Goal: Task Accomplishment & Management: Use online tool/utility

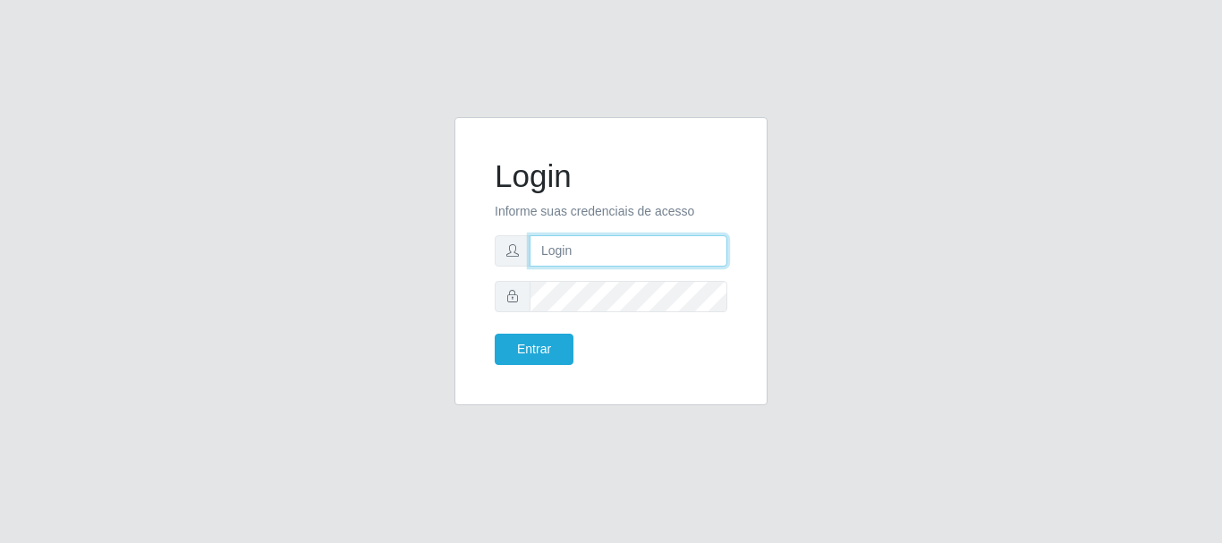
click at [544, 252] on input "text" at bounding box center [628, 250] width 198 height 31
type input "[EMAIL_ADDRESS][DOMAIN_NAME]"
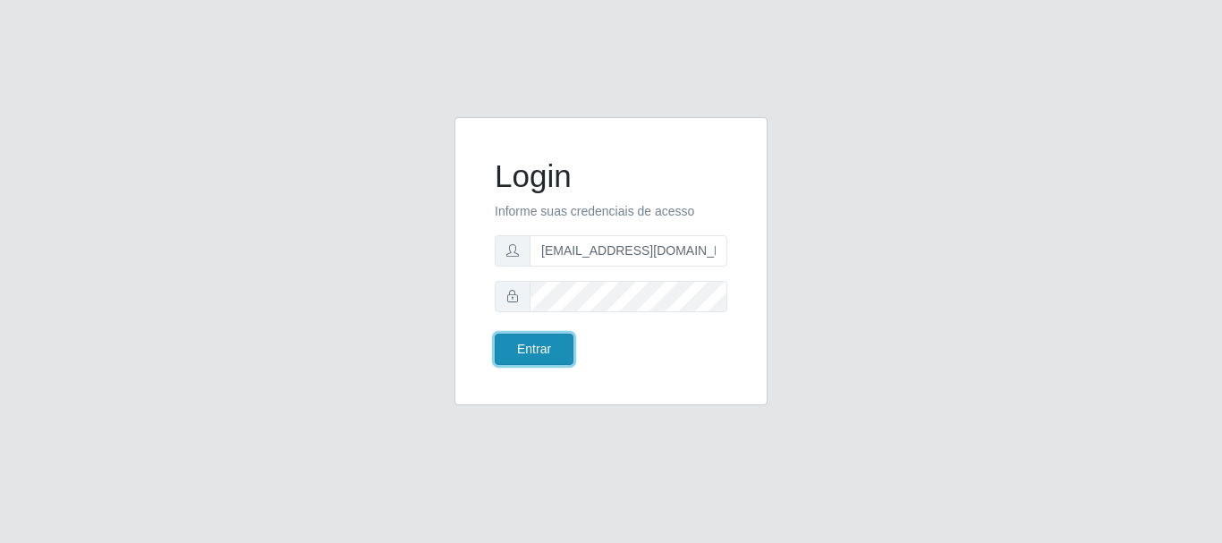
click at [519, 346] on button "Entrar" at bounding box center [534, 349] width 79 height 31
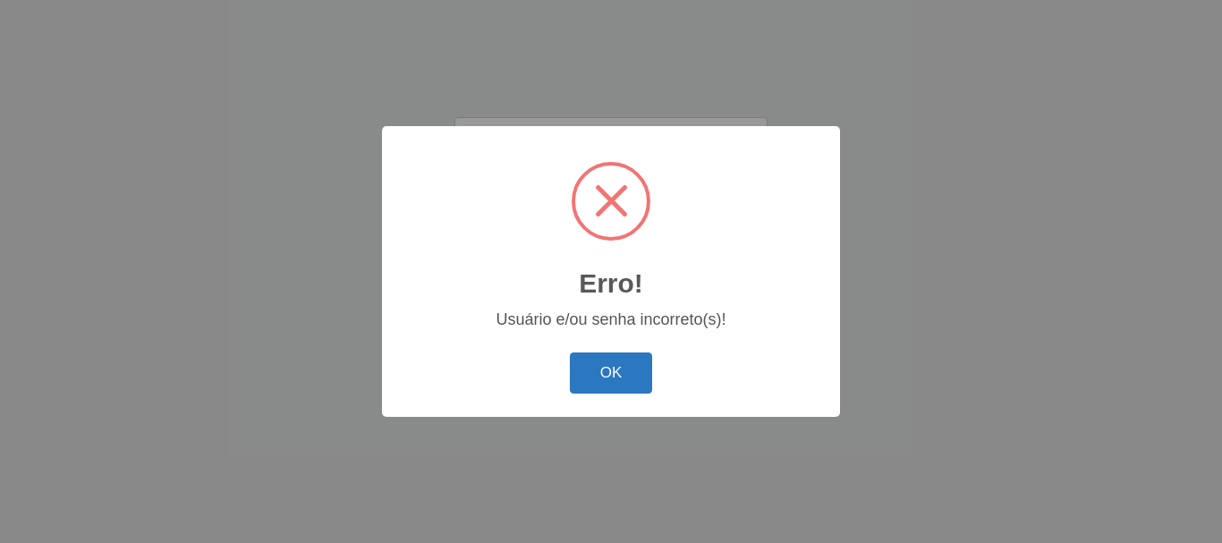
click at [573, 368] on button "OK" at bounding box center [611, 373] width 83 height 42
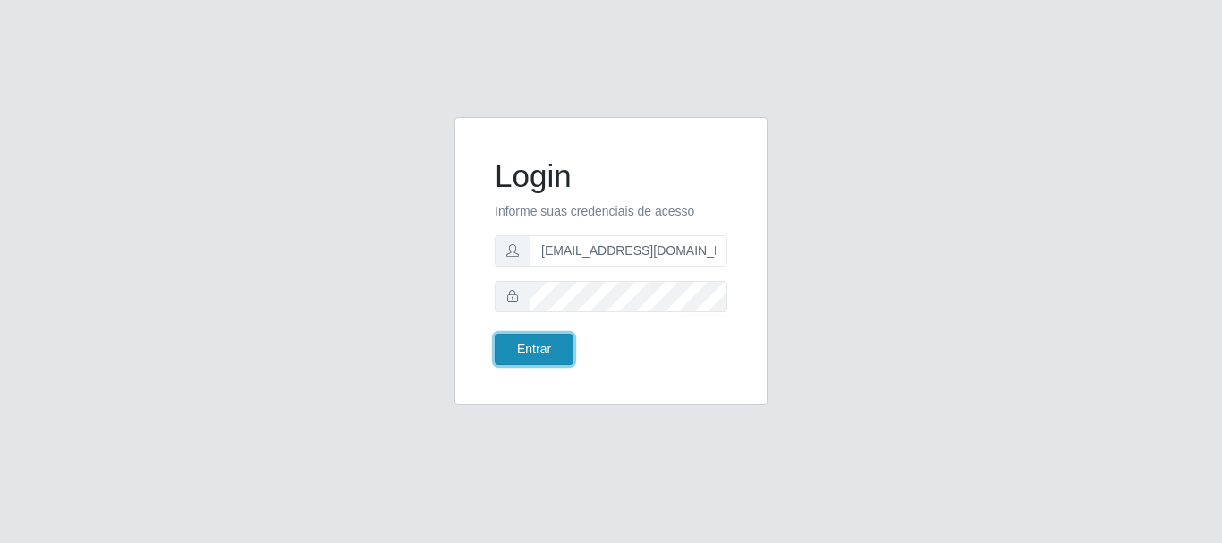
click at [534, 347] on button "Entrar" at bounding box center [534, 349] width 79 height 31
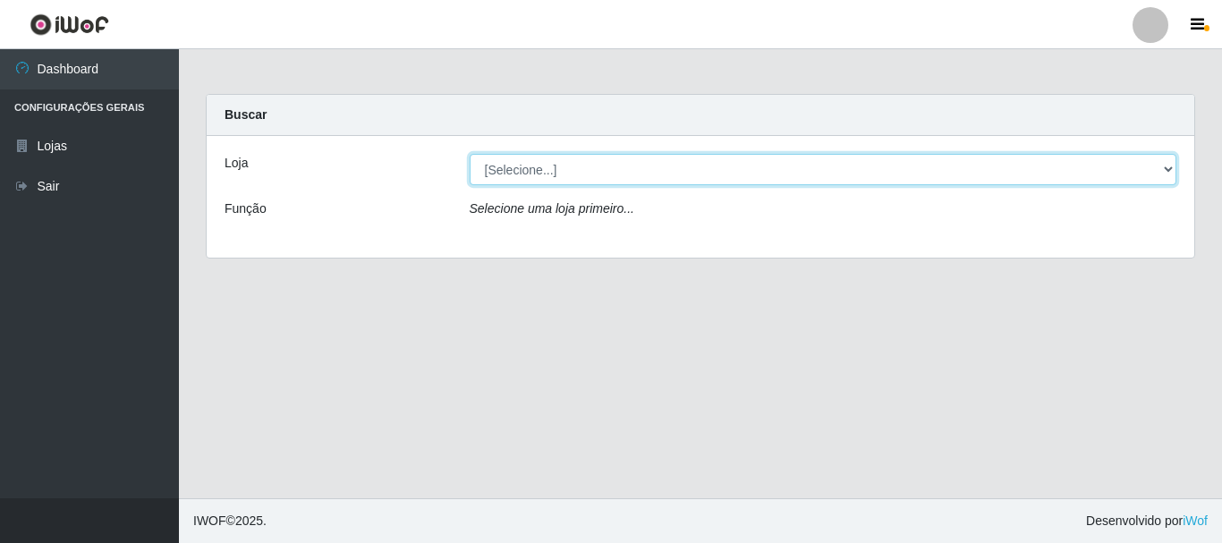
click at [1172, 166] on select "[Selecione...] SuperFácil Atacado - Rodoviária" at bounding box center [823, 169] width 707 height 31
select select "400"
click at [470, 154] on select "[Selecione...] SuperFácil Atacado - Rodoviária" at bounding box center [823, 169] width 707 height 31
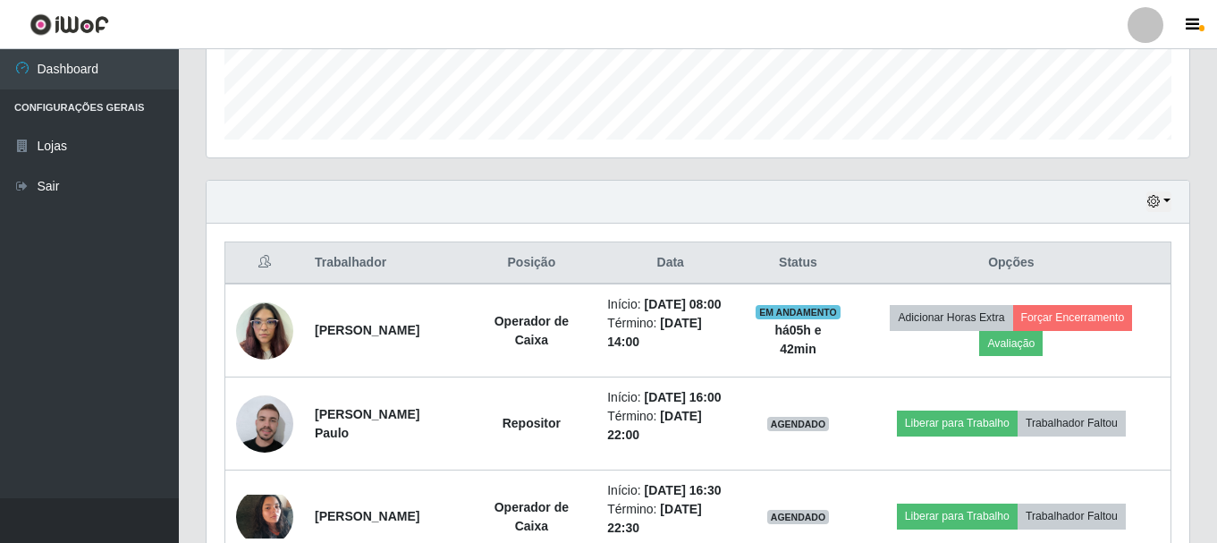
scroll to position [537, 0]
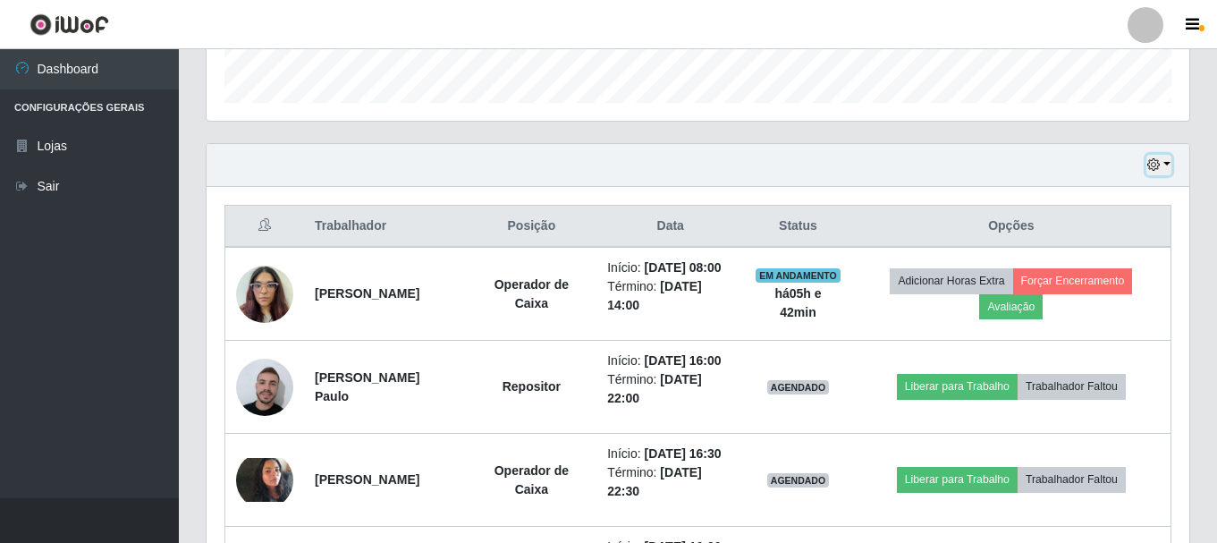
click at [1155, 162] on icon "button" at bounding box center [1153, 164] width 13 height 13
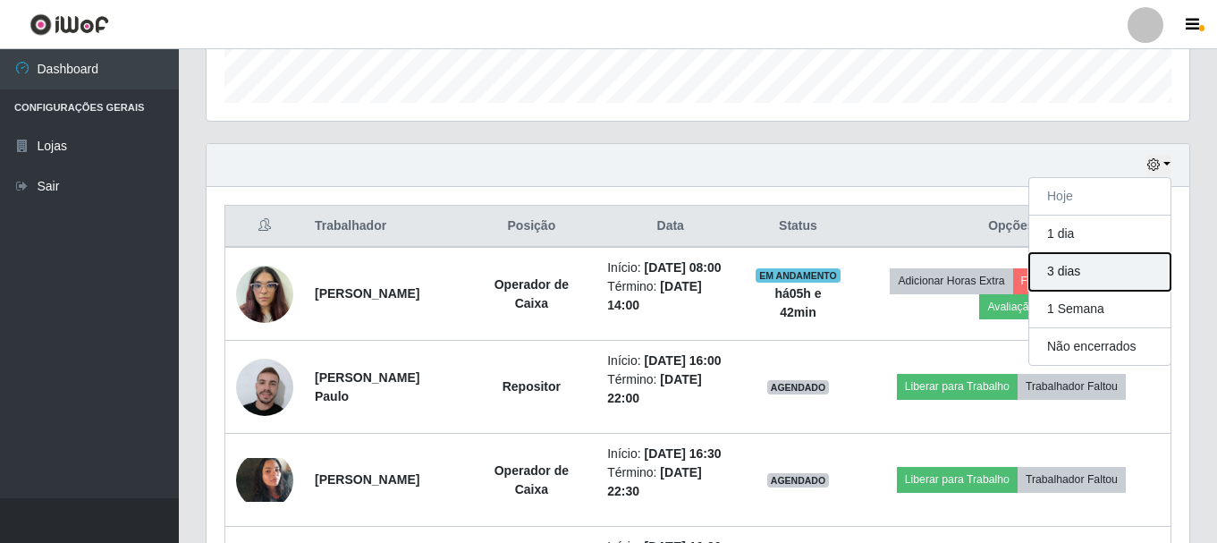
click at [1091, 274] on button "3 dias" at bounding box center [1099, 272] width 141 height 38
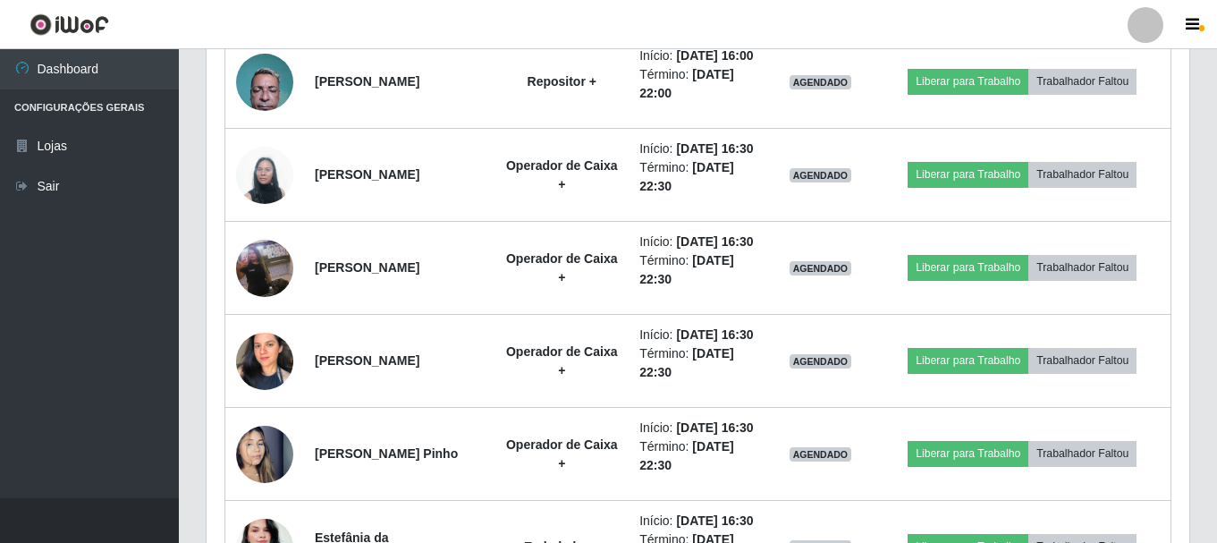
scroll to position [3756, 0]
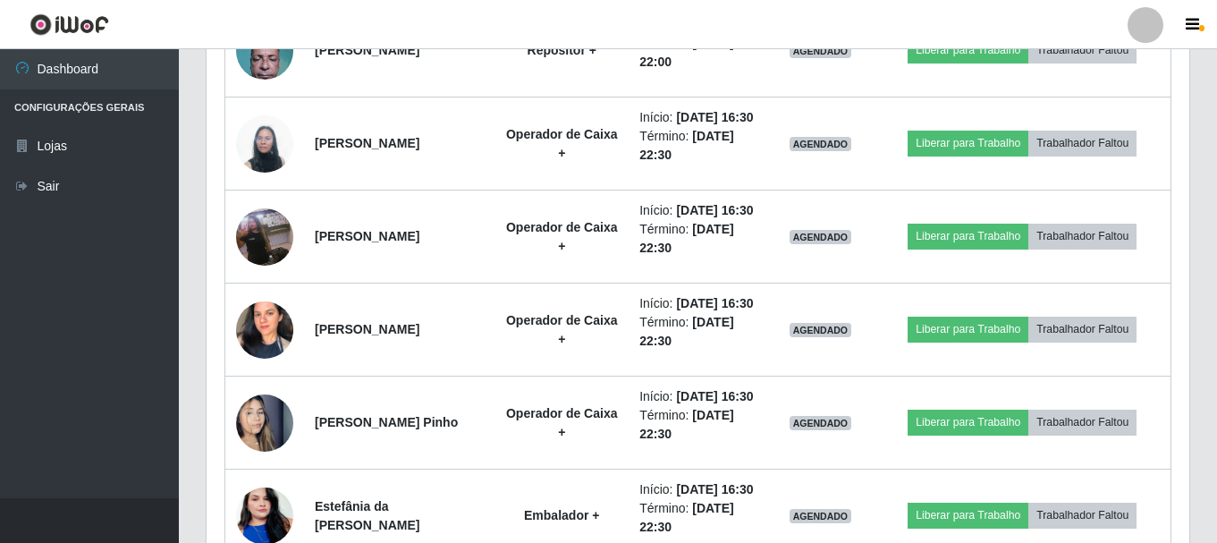
click at [40, 412] on ul "Dashboard Configurações Gerais Lojas Sair" at bounding box center [89, 273] width 179 height 449
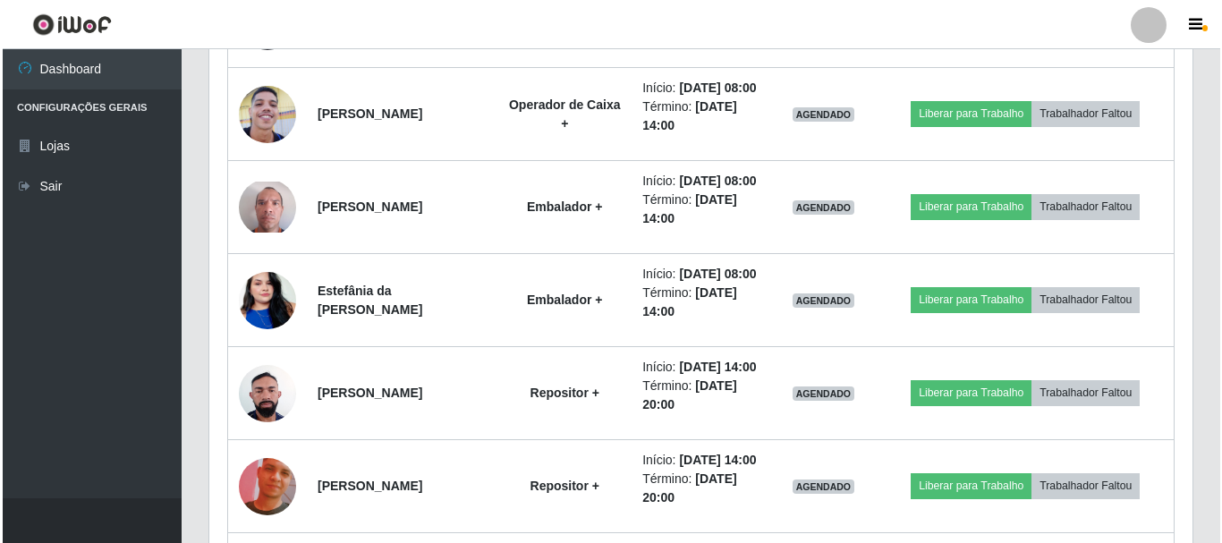
scroll to position [5366, 0]
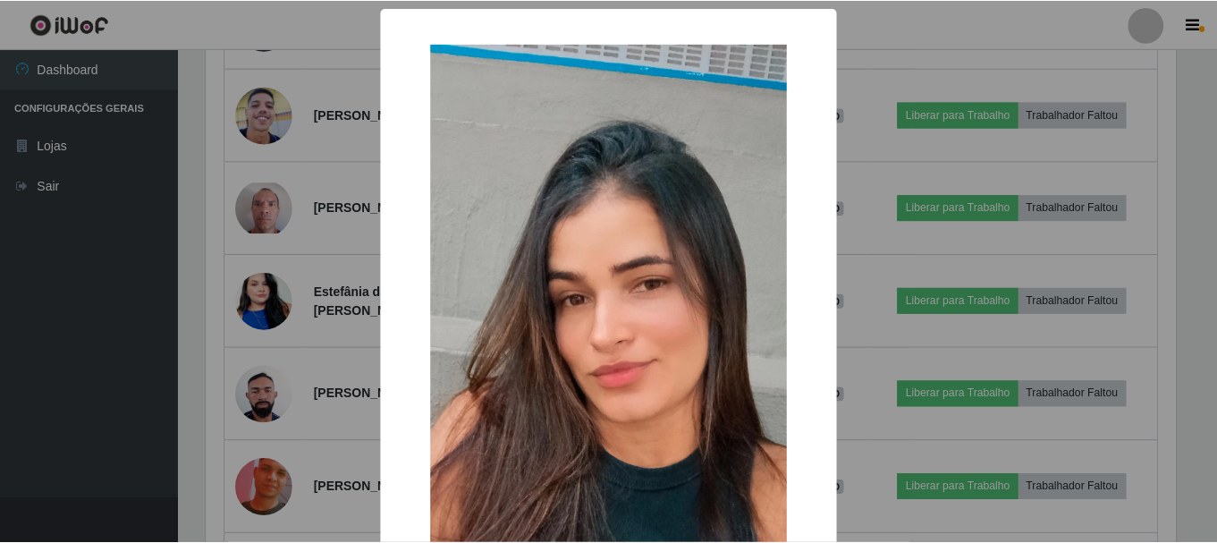
scroll to position [371, 974]
click at [80, 333] on div "× OK Cancel" at bounding box center [611, 271] width 1222 height 543
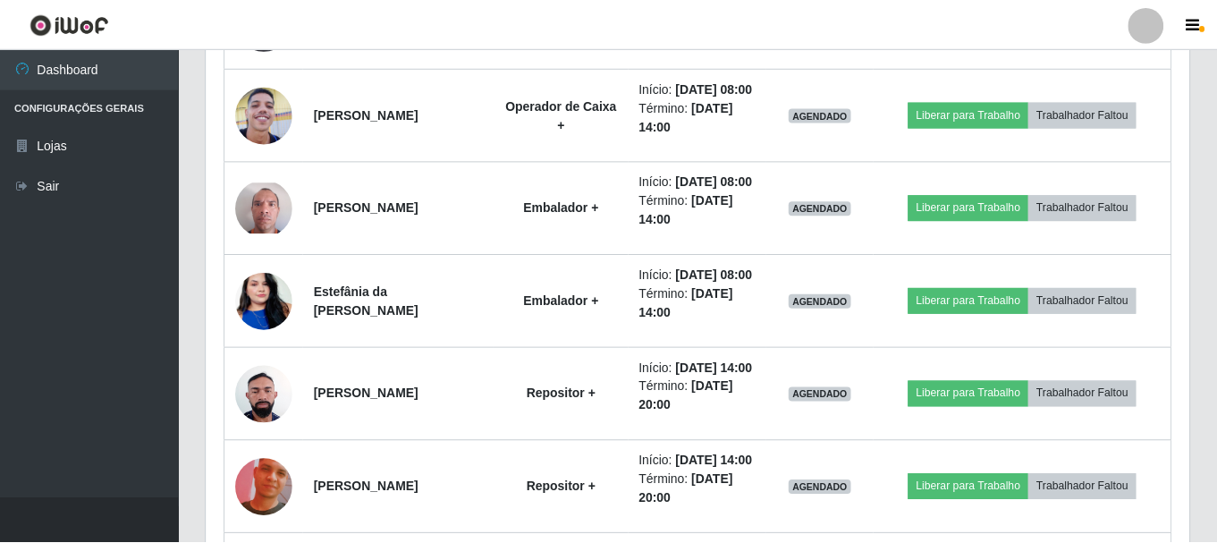
scroll to position [371, 983]
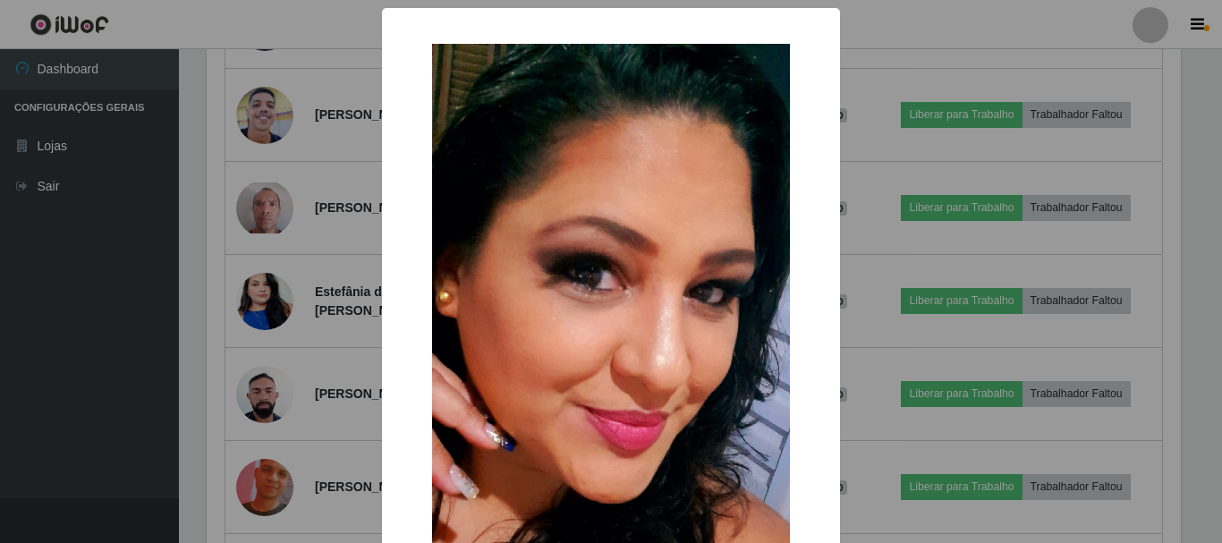
click at [93, 453] on div "× OK Cancel" at bounding box center [611, 271] width 1222 height 543
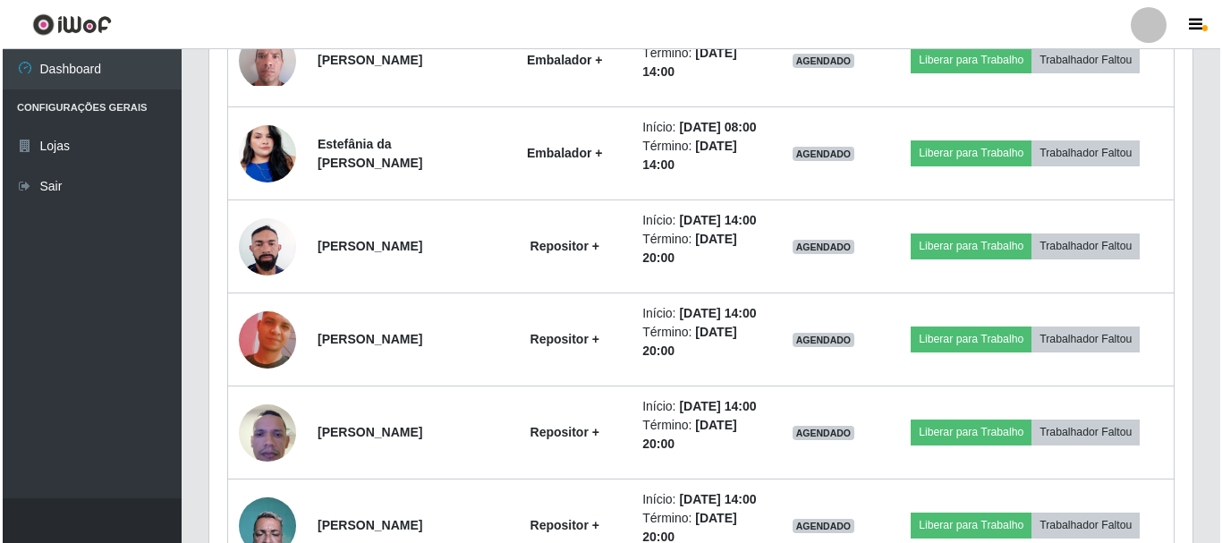
scroll to position [5545, 0]
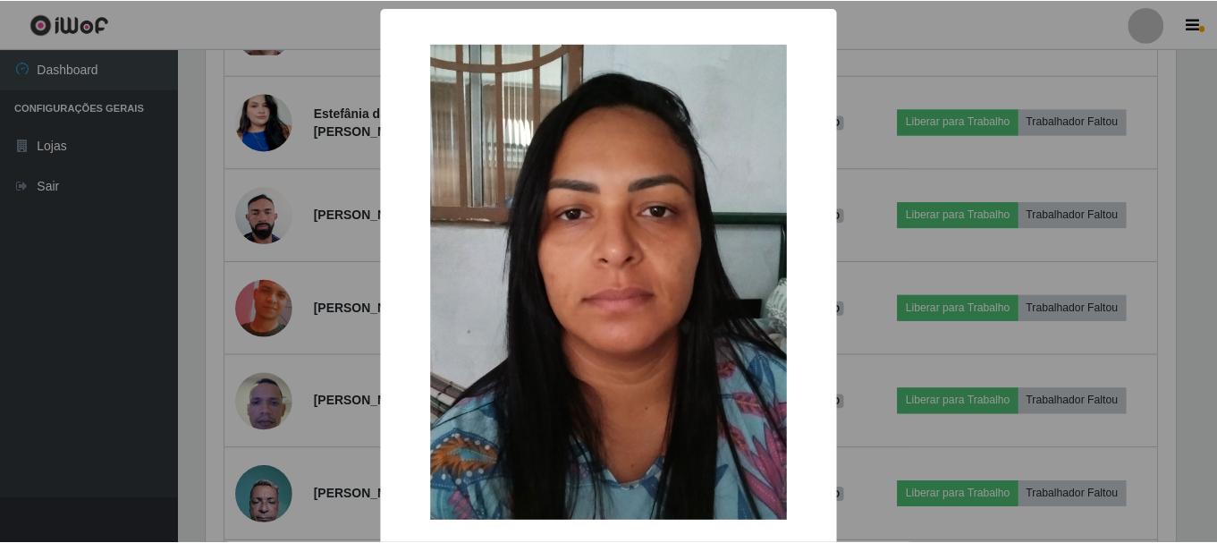
scroll to position [371, 974]
click at [126, 376] on div "× OK Cancel" at bounding box center [611, 271] width 1222 height 543
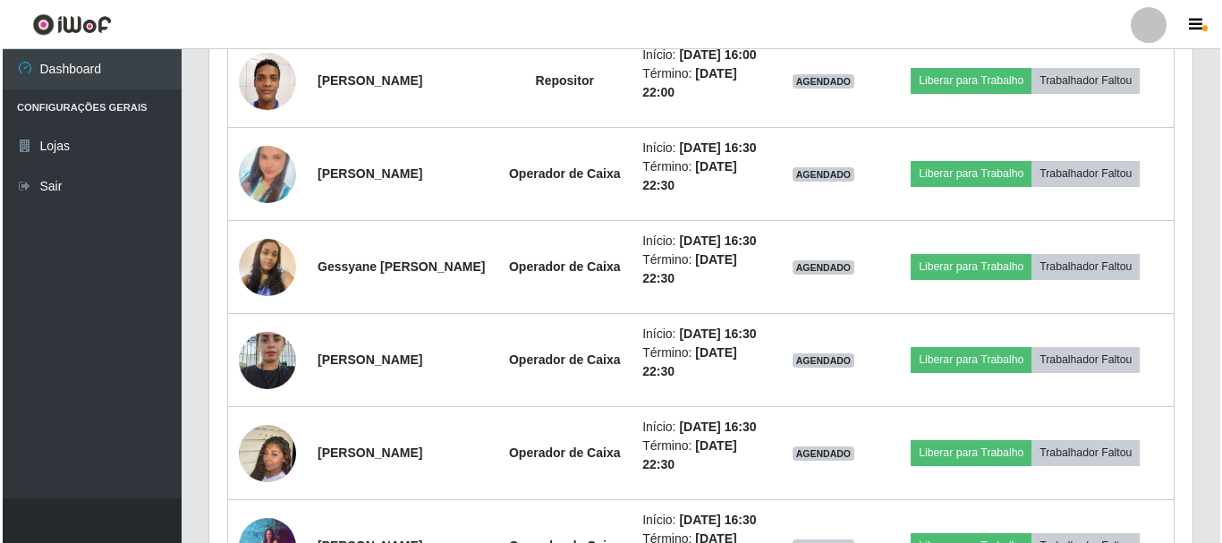
scroll to position [1967, 0]
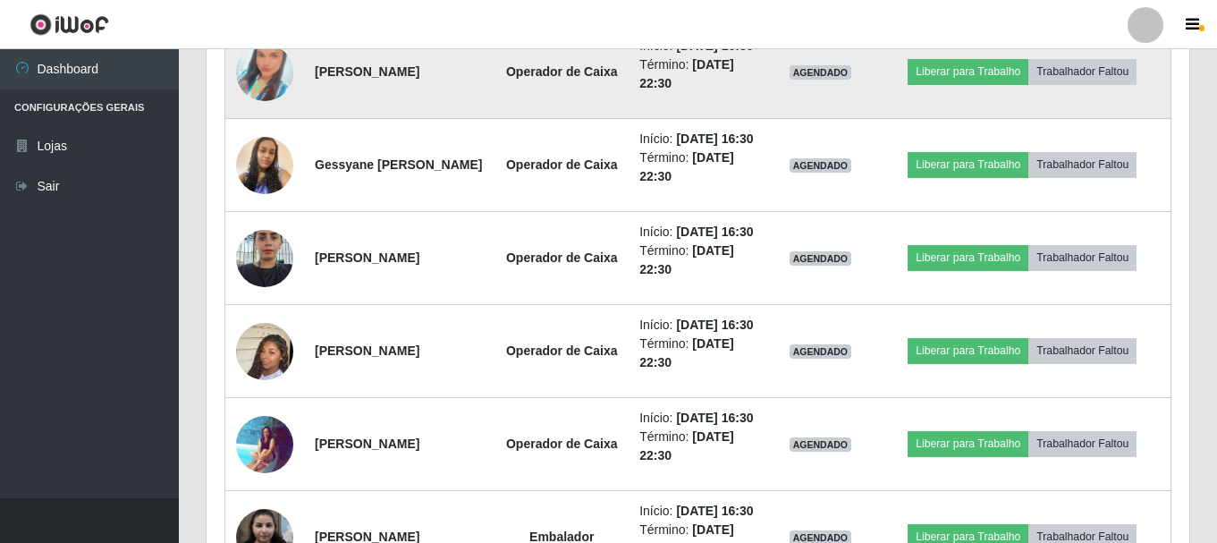
click at [260, 123] on img at bounding box center [264, 72] width 57 height 102
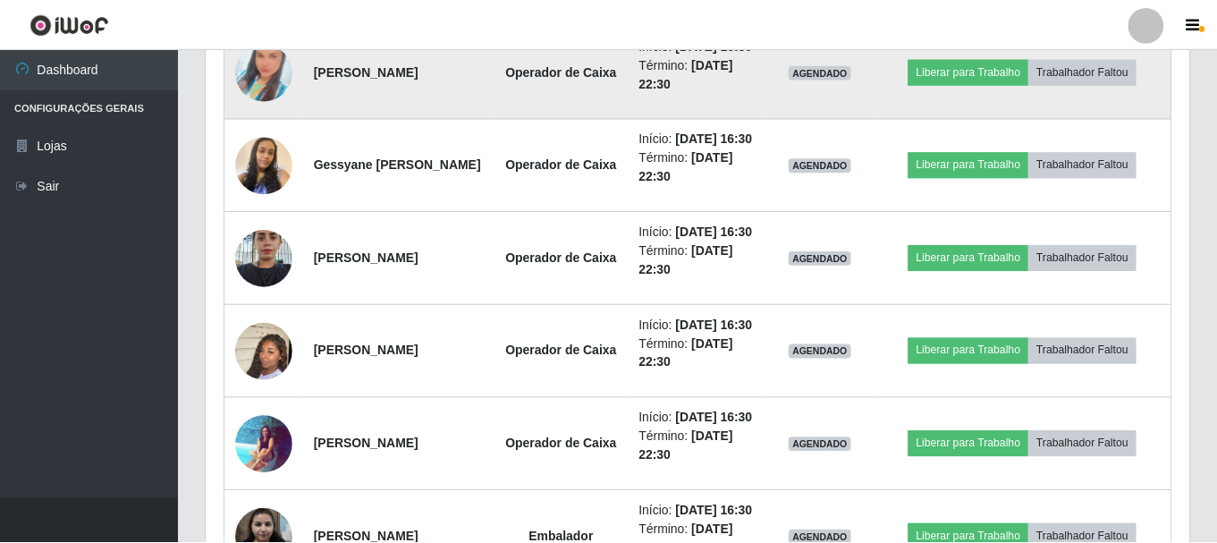
scroll to position [371, 974]
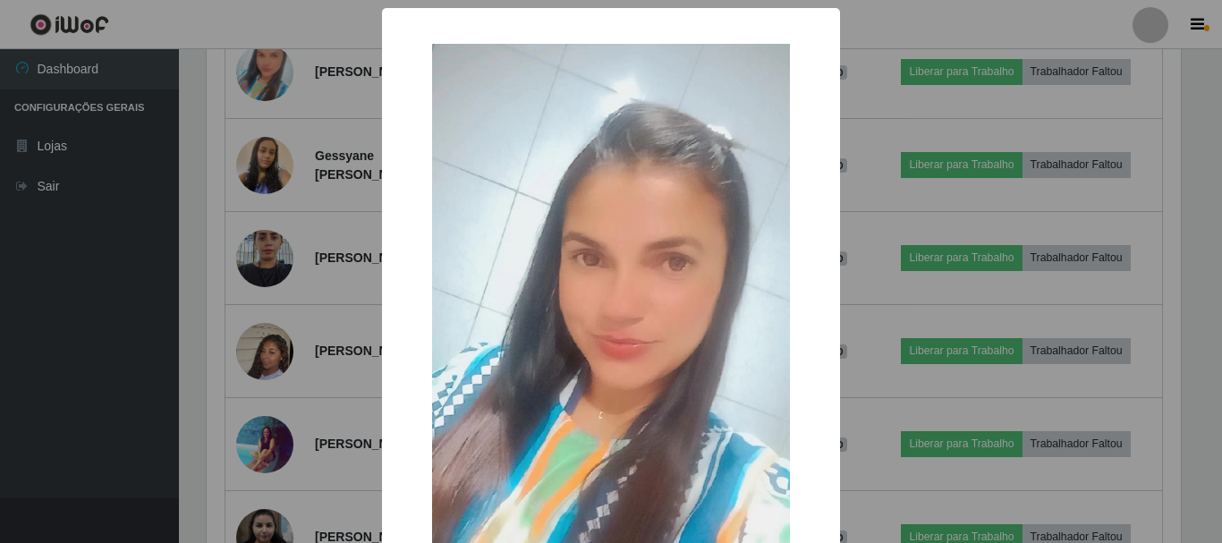
click at [86, 342] on div "× OK Cancel" at bounding box center [611, 271] width 1222 height 543
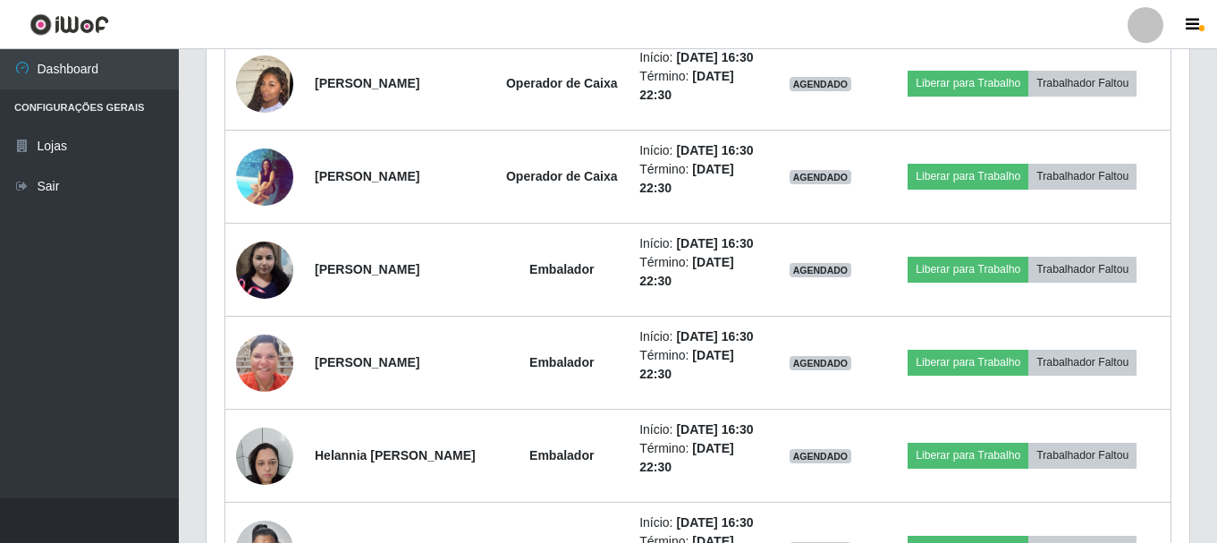
scroll to position [2236, 0]
